Goal: Find specific page/section: Find specific page/section

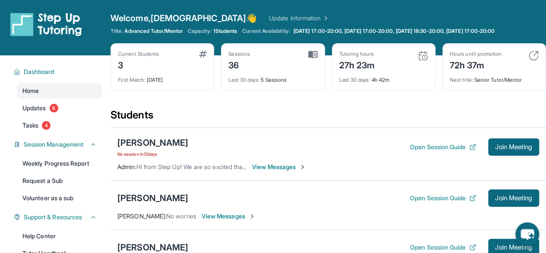
click at [421, 55] on img at bounding box center [423, 56] width 10 height 10
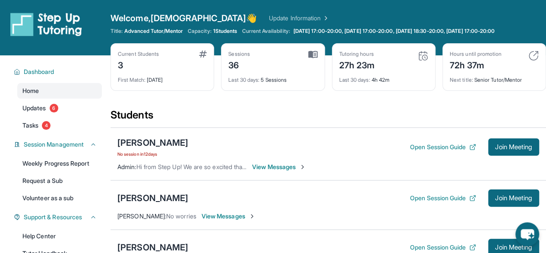
click at [421, 55] on img at bounding box center [423, 56] width 10 height 10
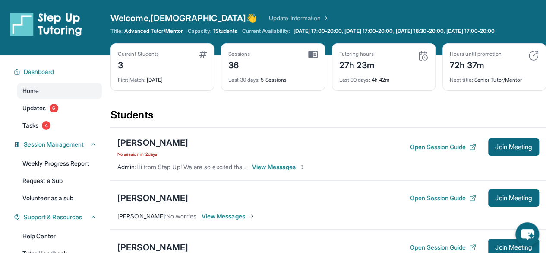
click at [421, 55] on img at bounding box center [423, 56] width 10 height 10
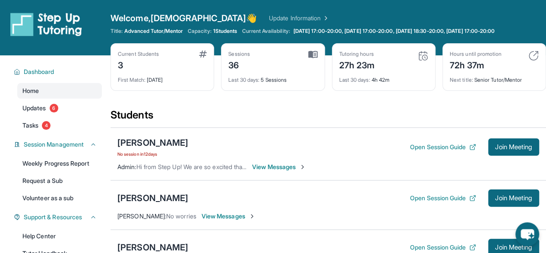
click at [421, 55] on img at bounding box center [423, 56] width 10 height 10
click at [422, 58] on img at bounding box center [423, 56] width 10 height 10
click at [423, 57] on img at bounding box center [423, 56] width 10 height 10
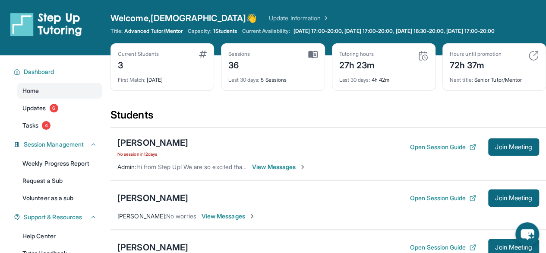
click at [275, 107] on div "Current Students 3 First Match : [DATE] Sessions 36 Last 30 days : 5 Sessions T…" at bounding box center [329, 75] width 436 height 65
